Goal: Navigation & Orientation: Find specific page/section

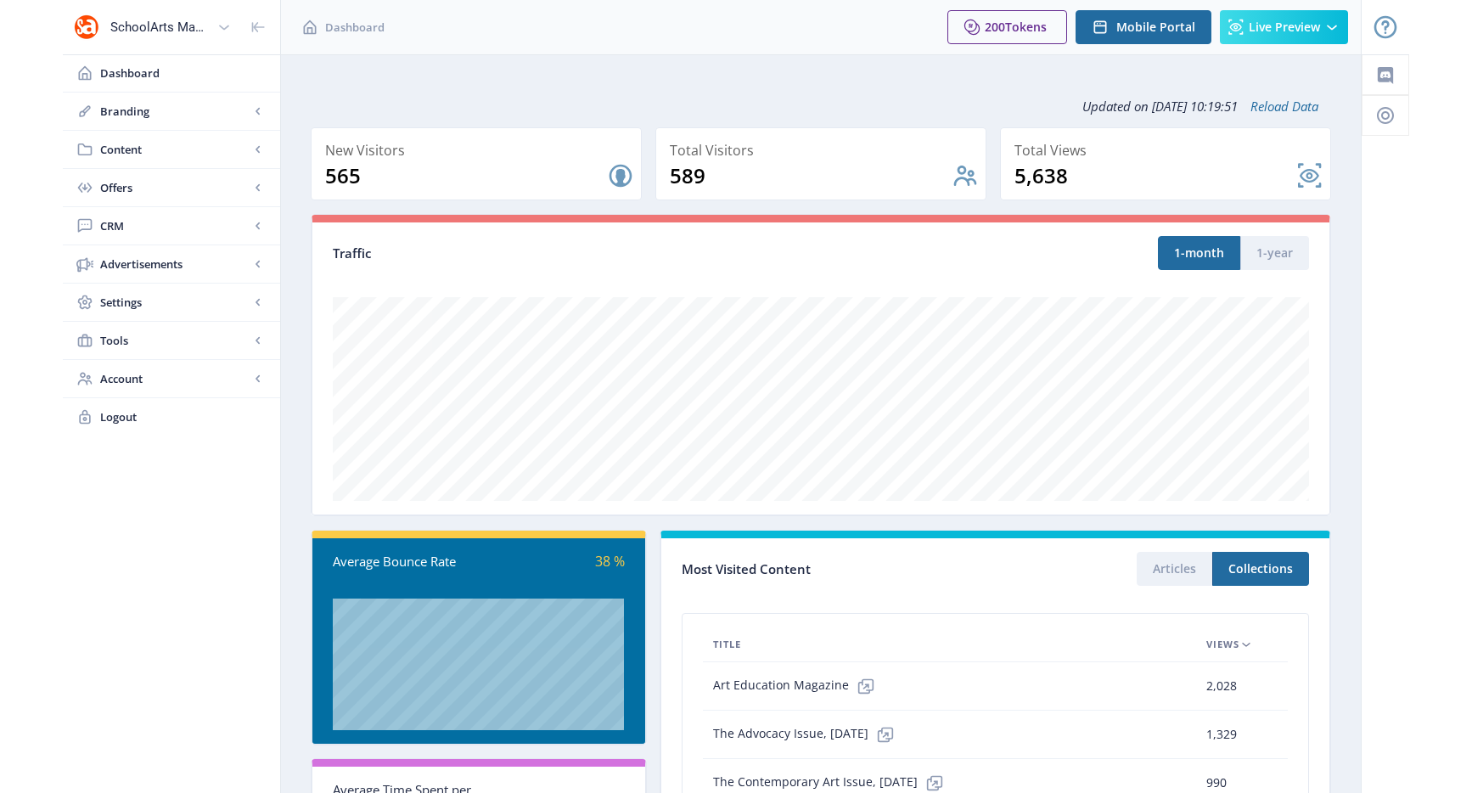
scroll to position [165, 0]
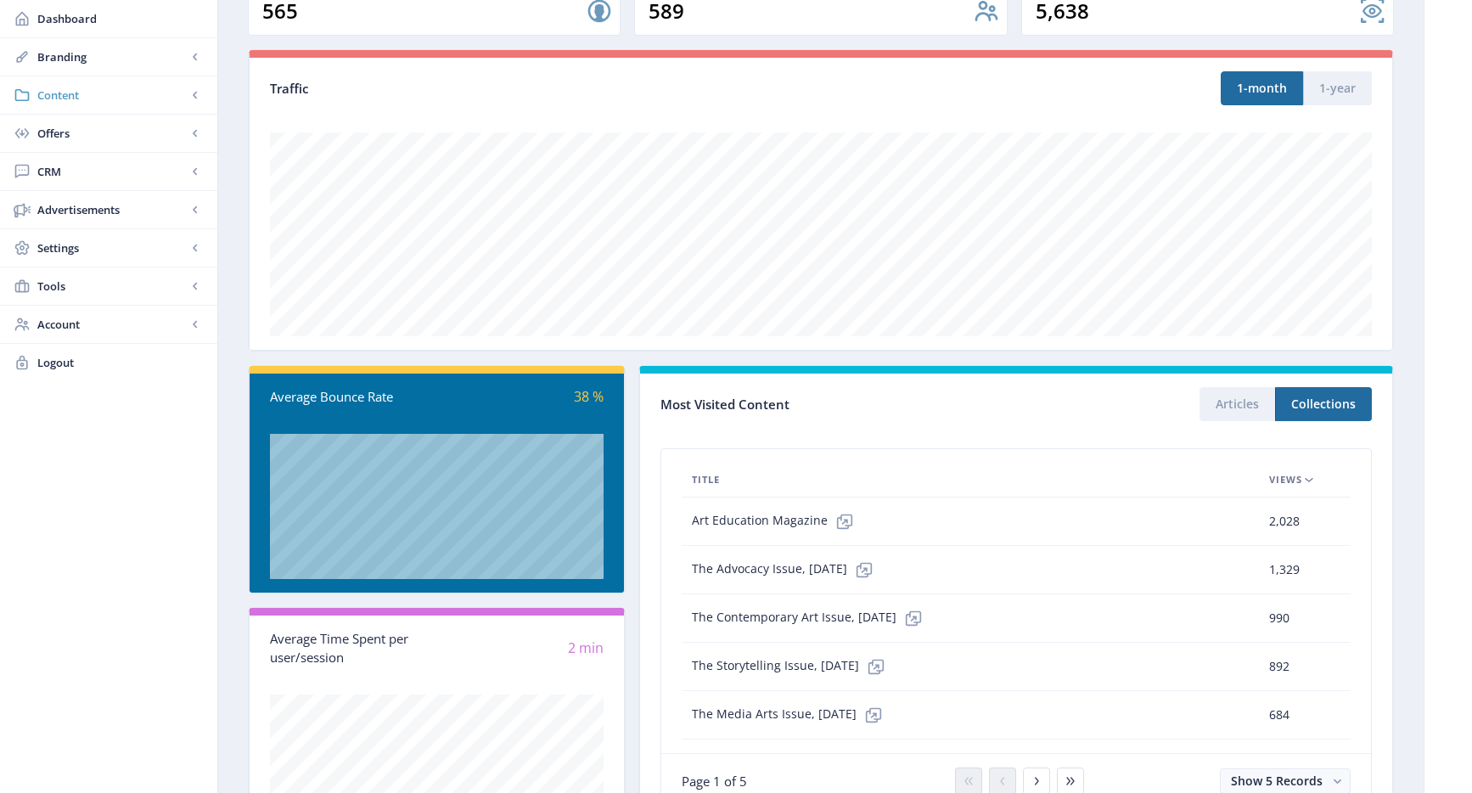
click at [130, 87] on span "Content" at bounding box center [111, 95] width 149 height 17
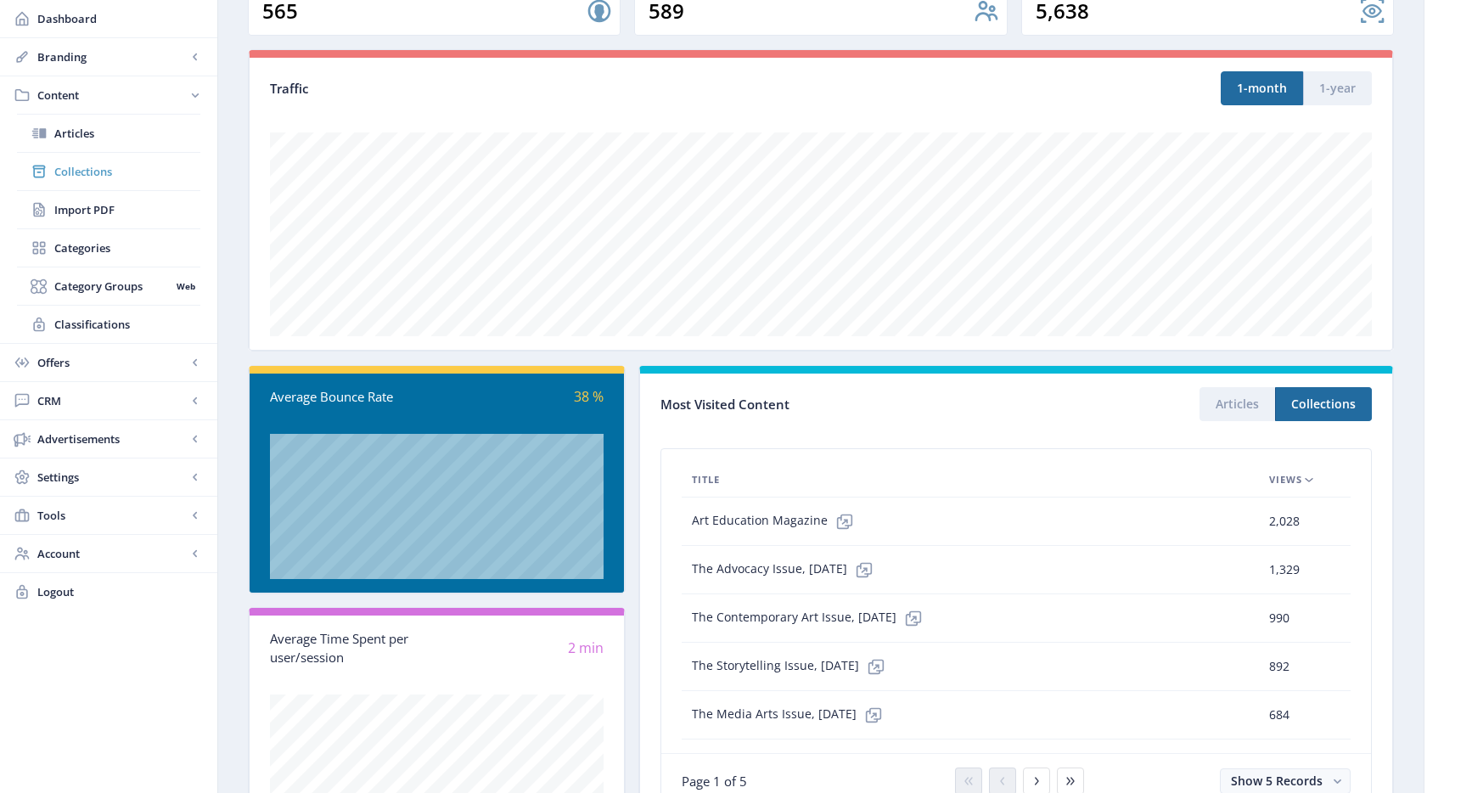
click at [107, 161] on link "Collections" at bounding box center [108, 171] width 183 height 37
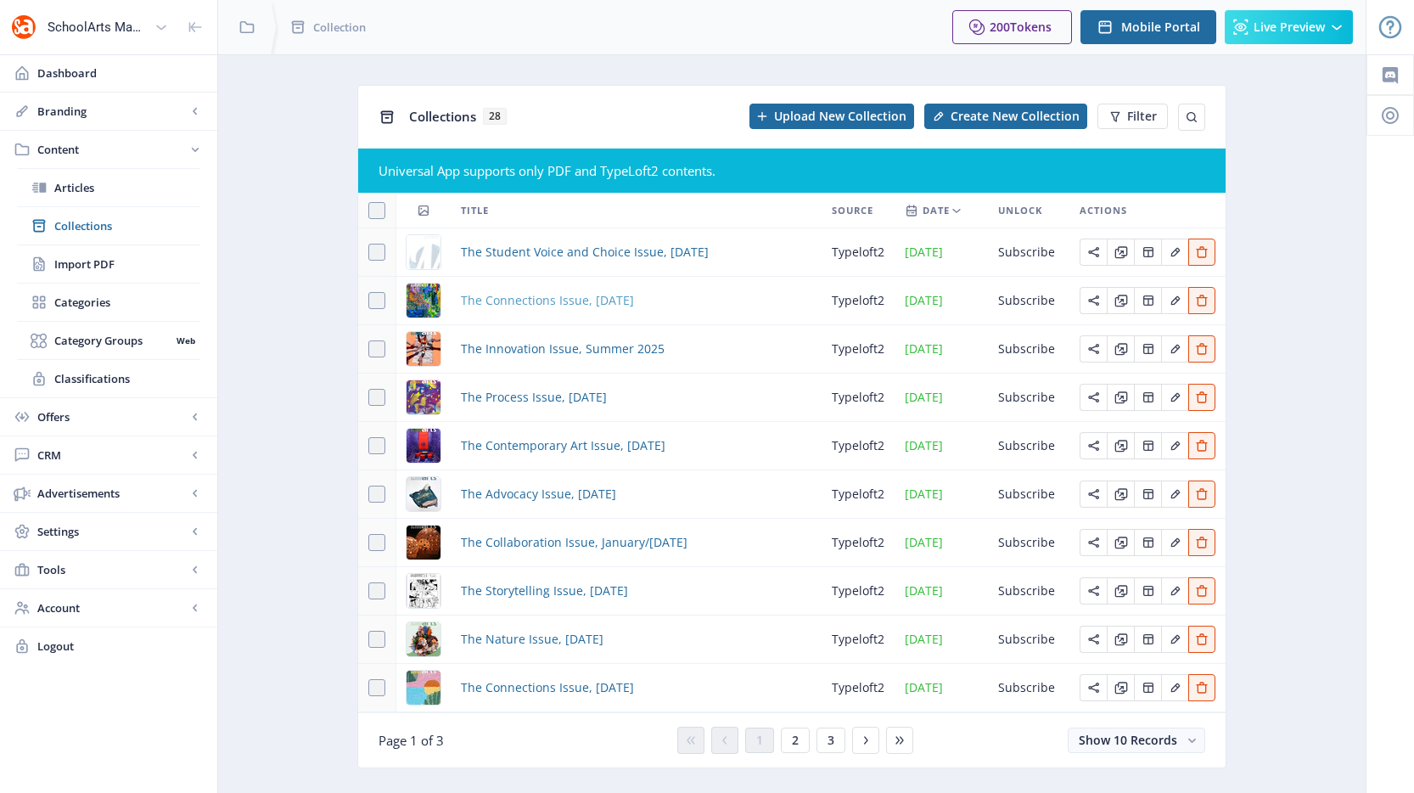
click at [522, 301] on span "The Connections Issue, [DATE]" at bounding box center [547, 300] width 173 height 20
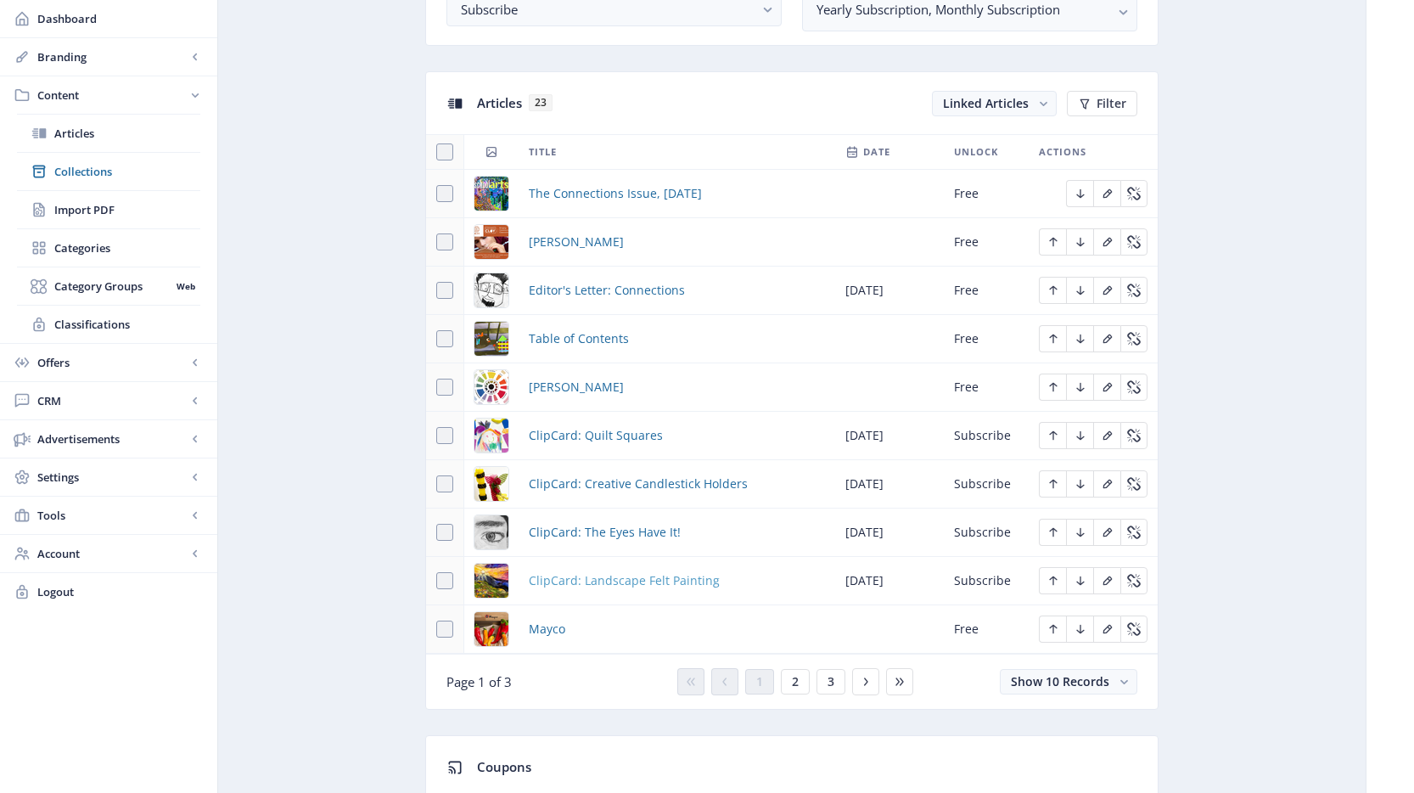
scroll to position [794, 0]
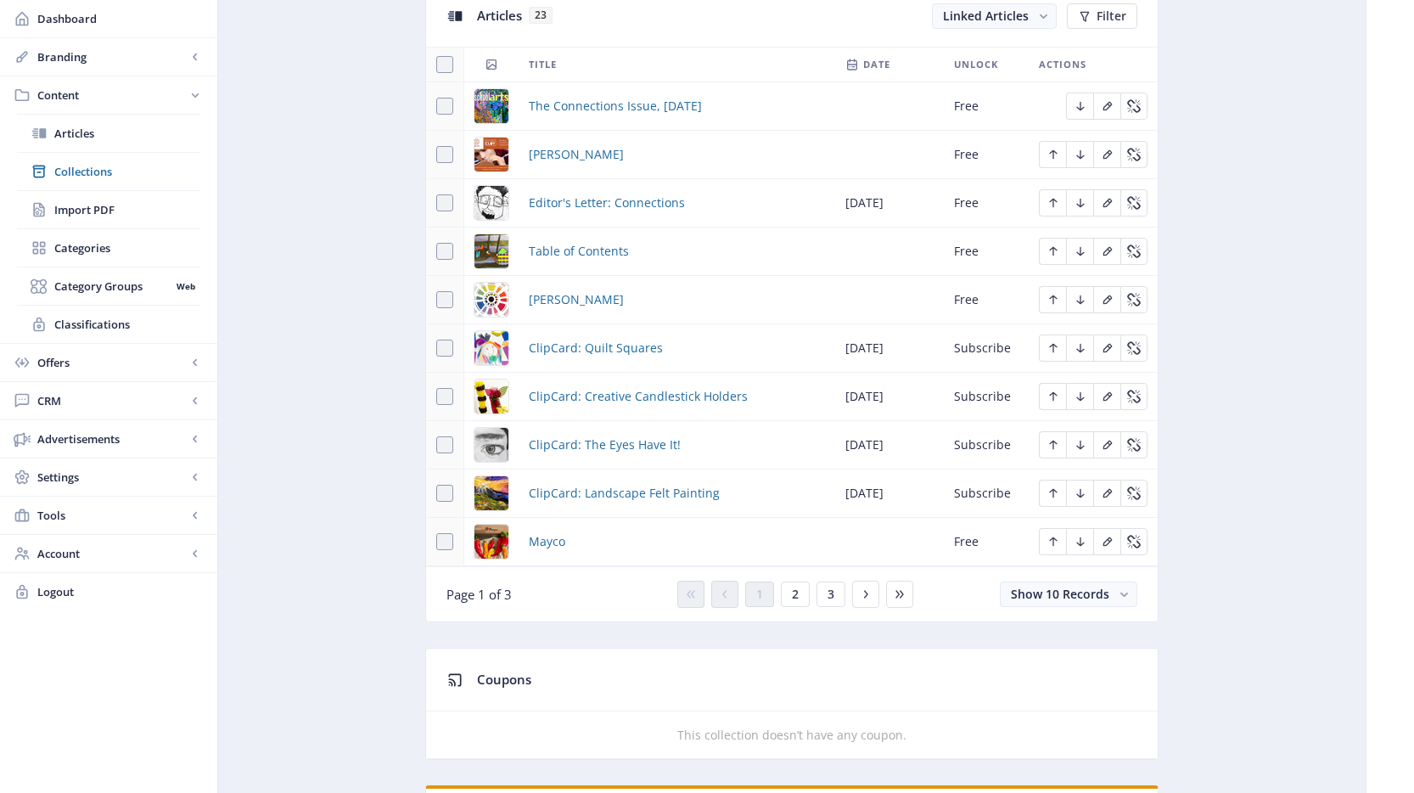
click at [795, 596] on span "2" at bounding box center [795, 594] width 7 height 14
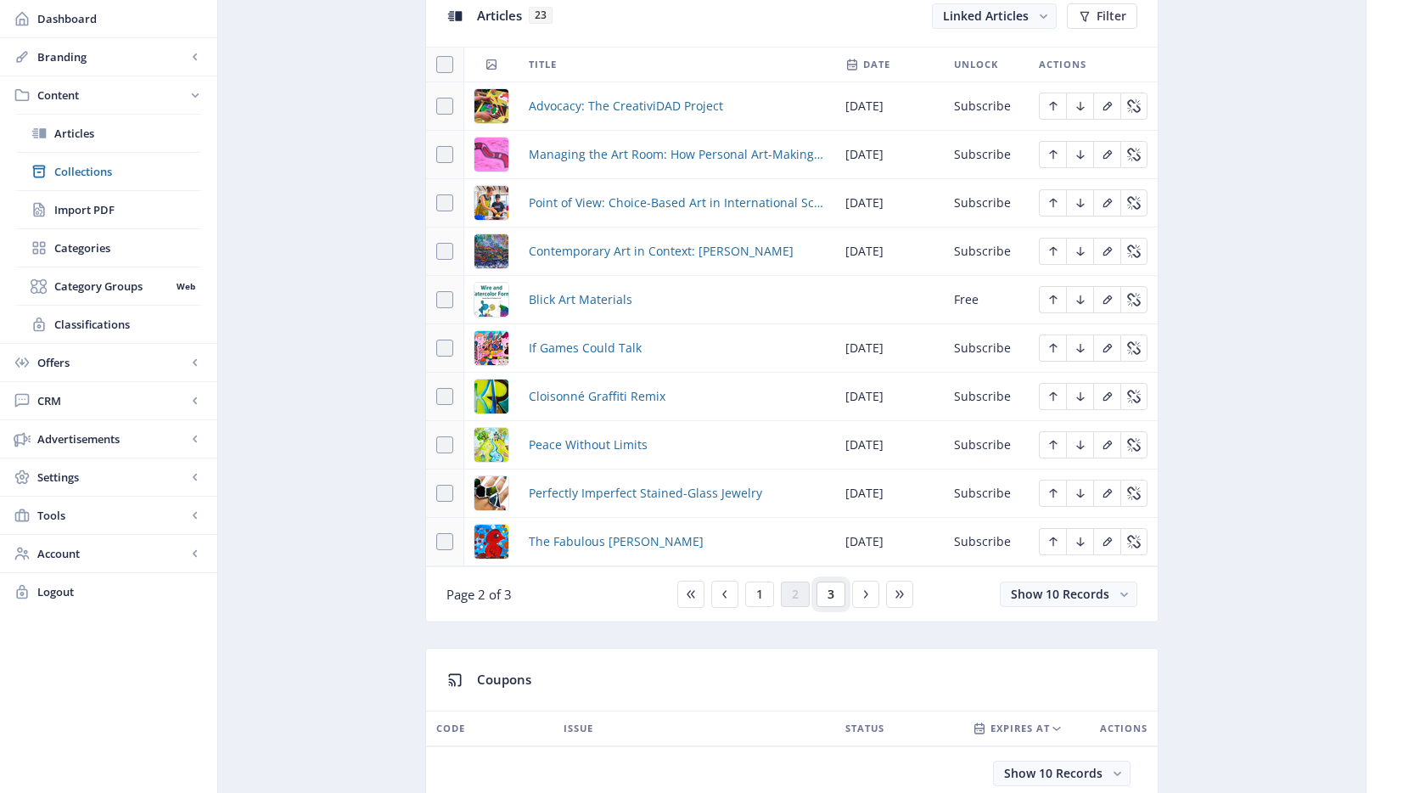
click at [824, 597] on button "3" at bounding box center [831, 594] width 29 height 25
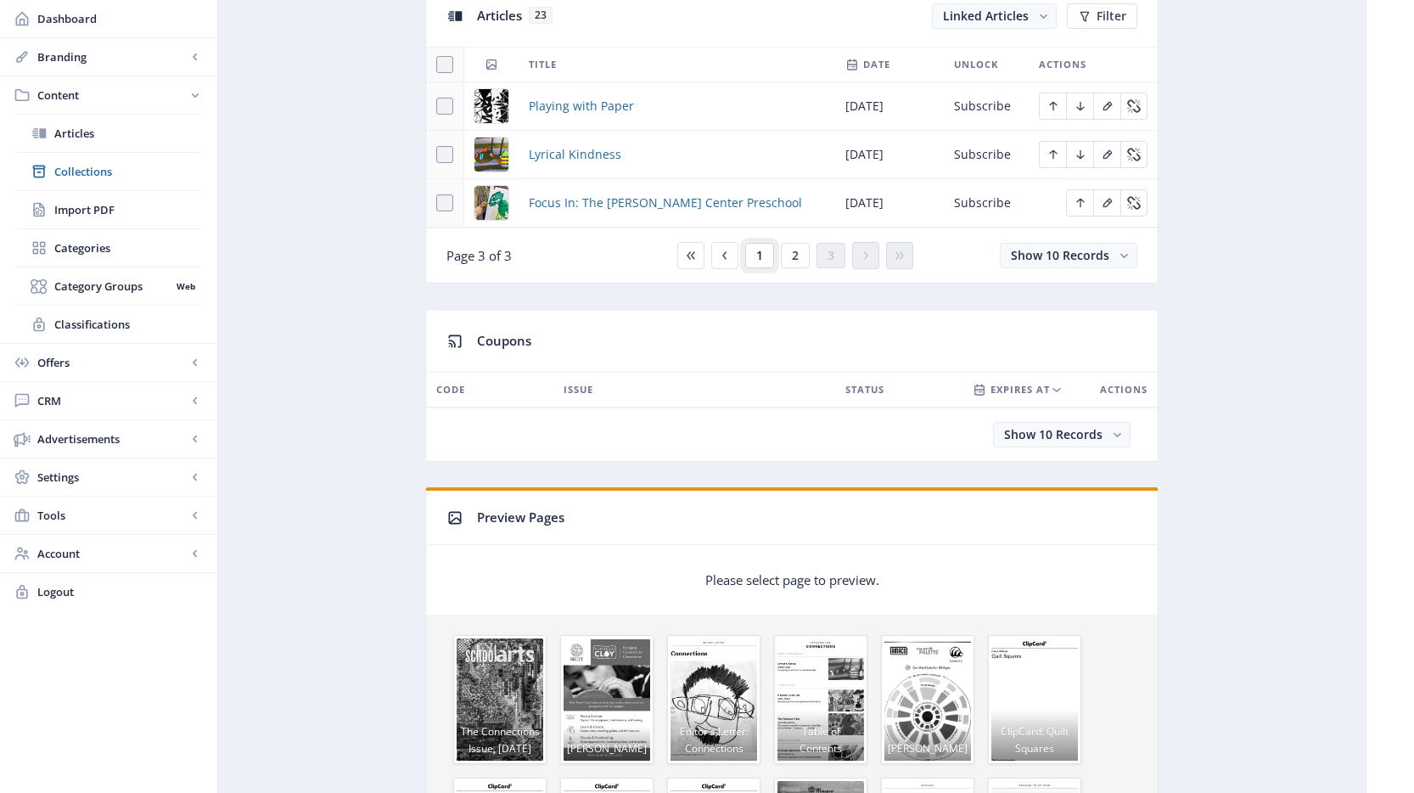
click at [757, 264] on button "1" at bounding box center [759, 255] width 29 height 25
